Goal: Information Seeking & Learning: Learn about a topic

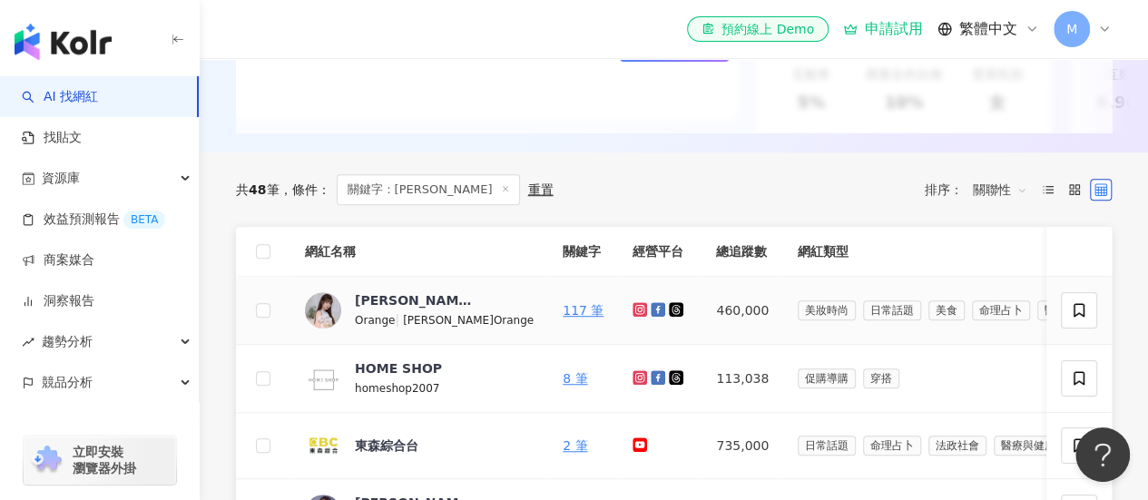
click at [639, 310] on icon at bounding box center [640, 309] width 3 height 3
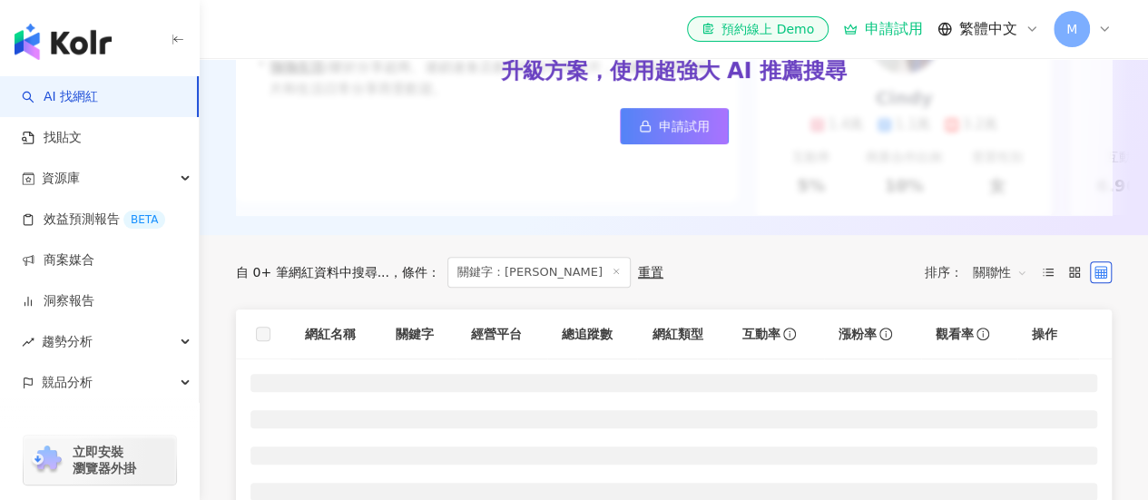
scroll to position [454, 0]
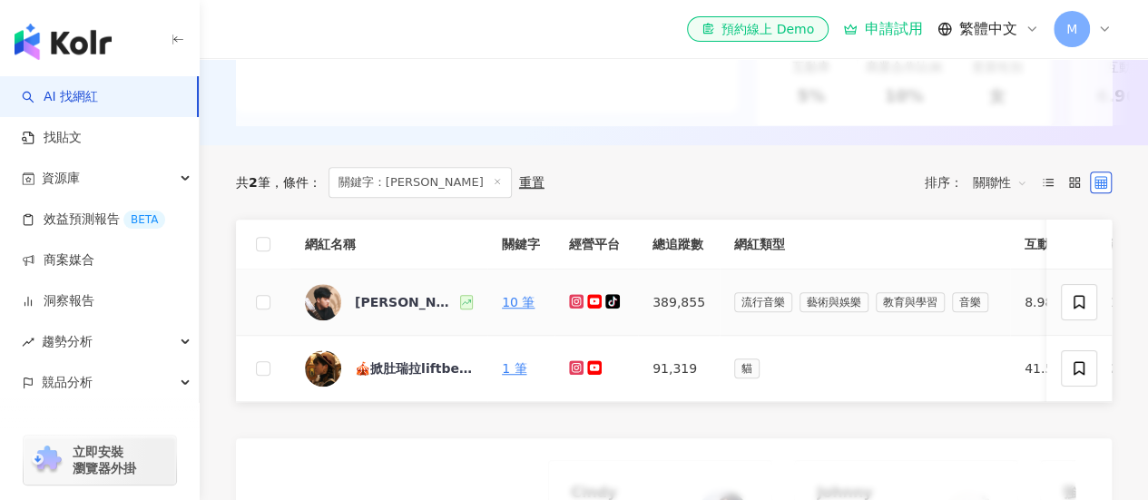
click at [581, 308] on icon at bounding box center [576, 301] width 15 height 15
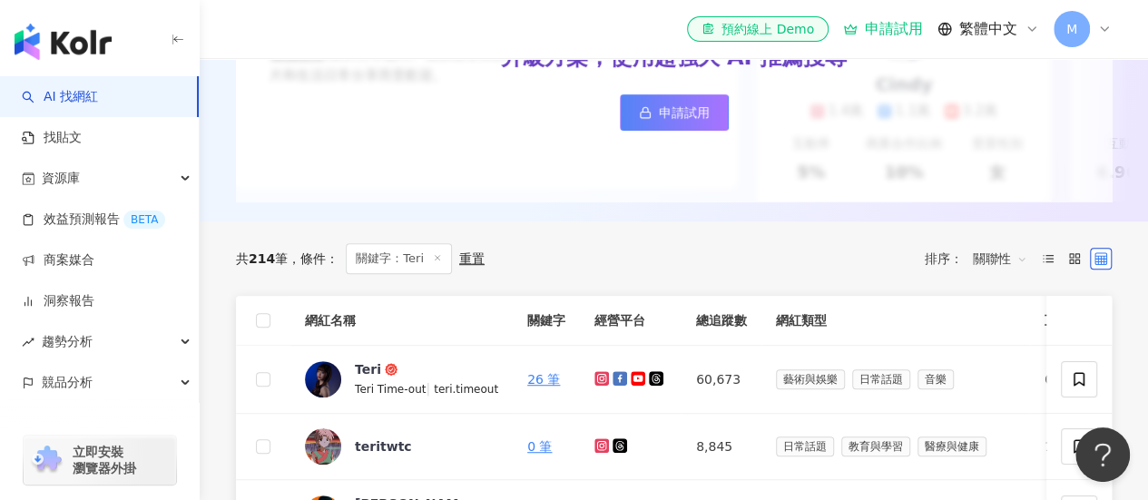
scroll to position [454, 0]
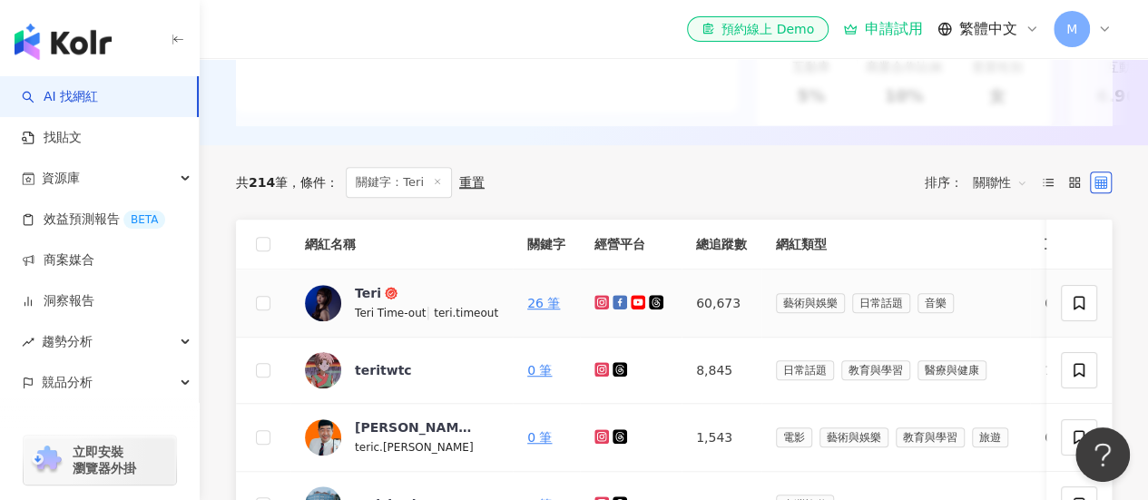
click at [594, 309] on icon at bounding box center [601, 302] width 15 height 15
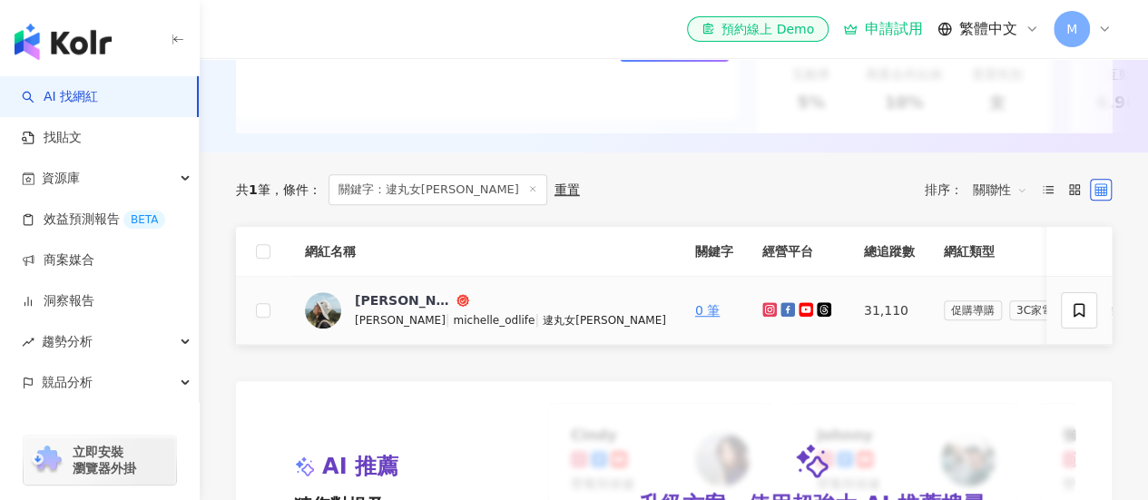
click at [764, 315] on icon at bounding box center [770, 309] width 12 height 11
